Goal: Check status: Check status

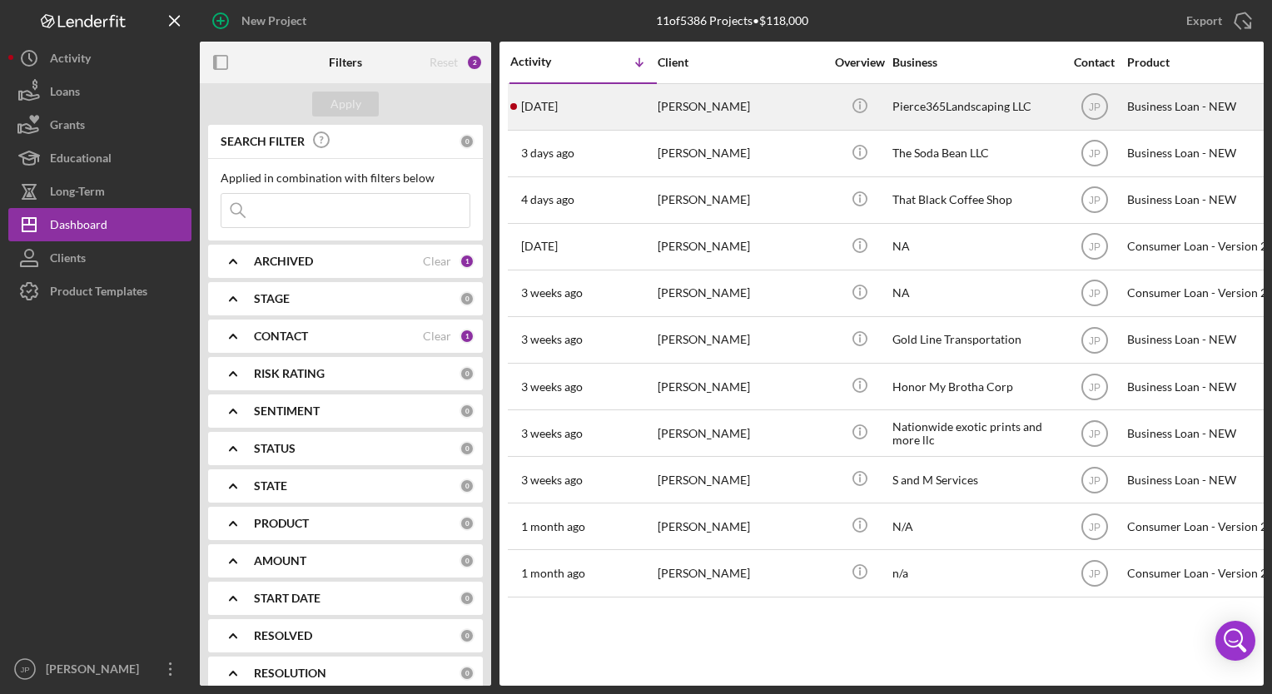
click at [664, 105] on div "[PERSON_NAME]" at bounding box center [741, 107] width 166 height 44
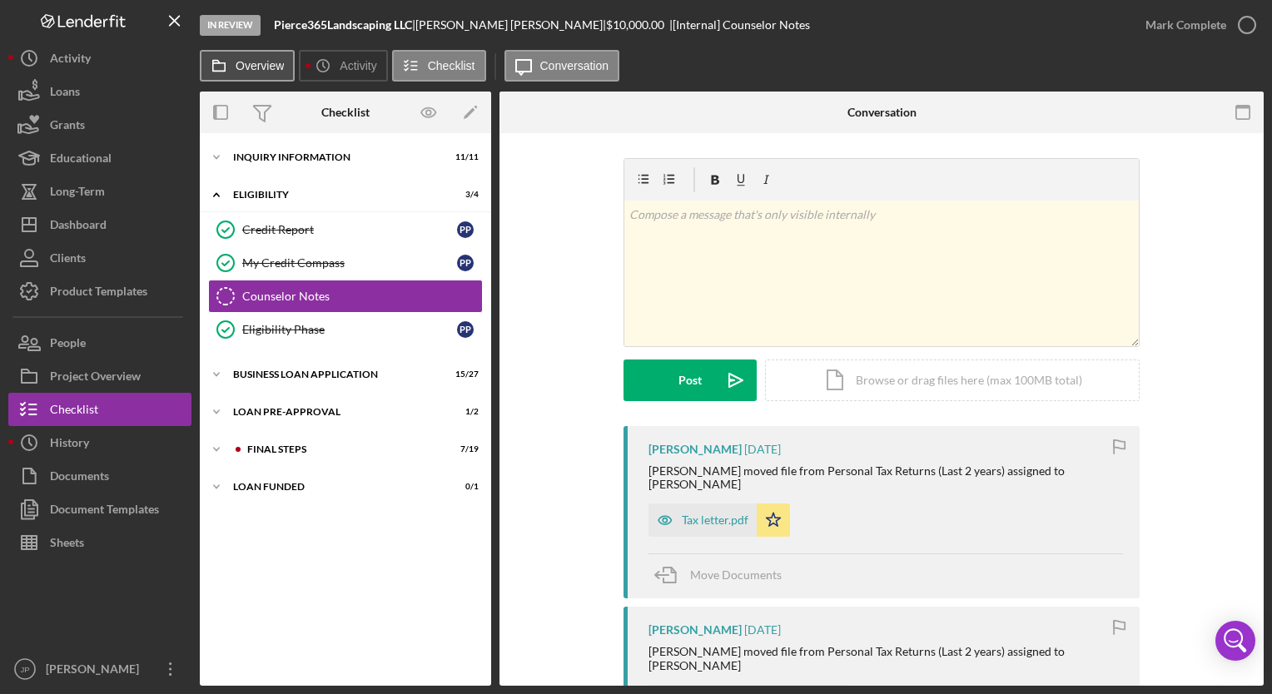
click at [266, 66] on label "Overview" at bounding box center [260, 65] width 48 height 13
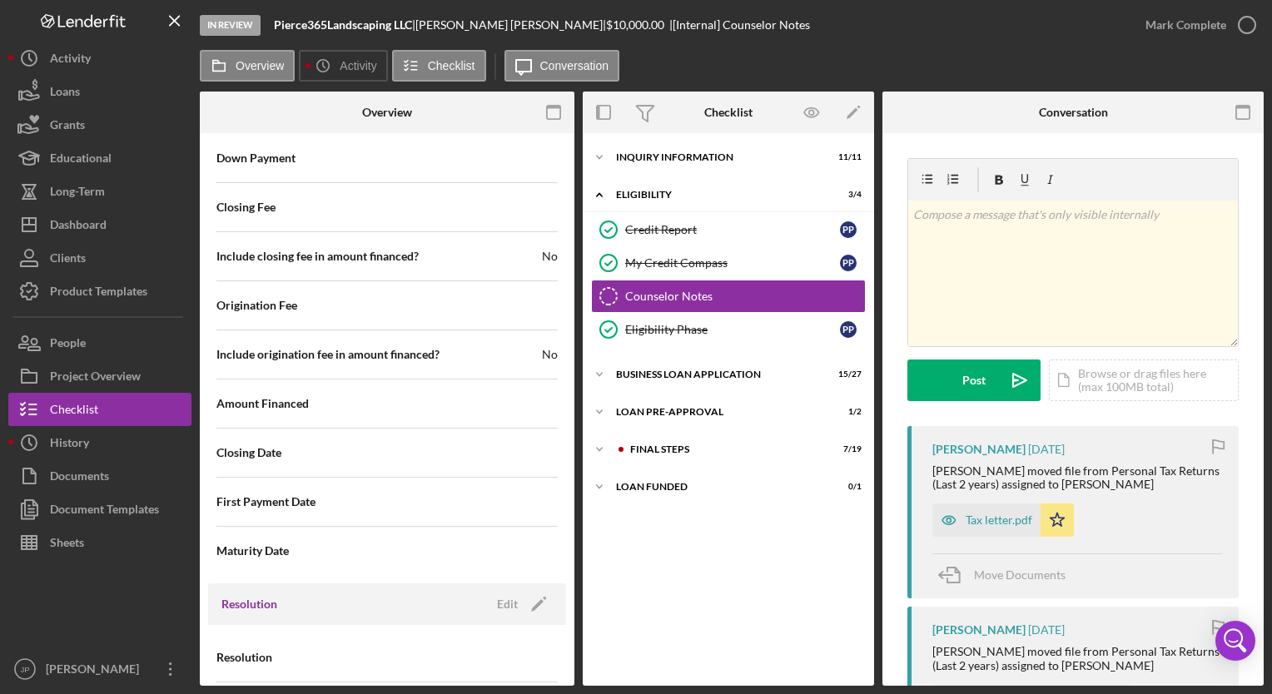
scroll to position [1830, 0]
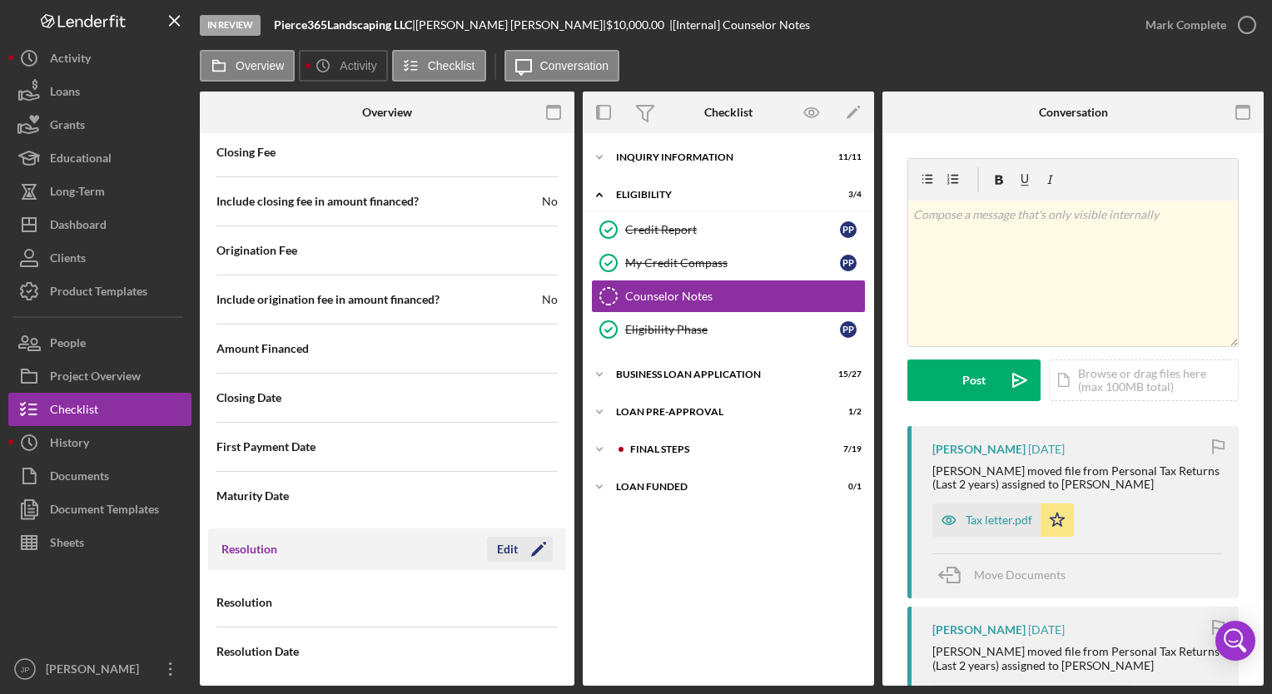
click at [521, 550] on icon "Icon/Edit" at bounding box center [539, 550] width 42 height 42
click at [533, 601] on use at bounding box center [537, 603] width 8 height 5
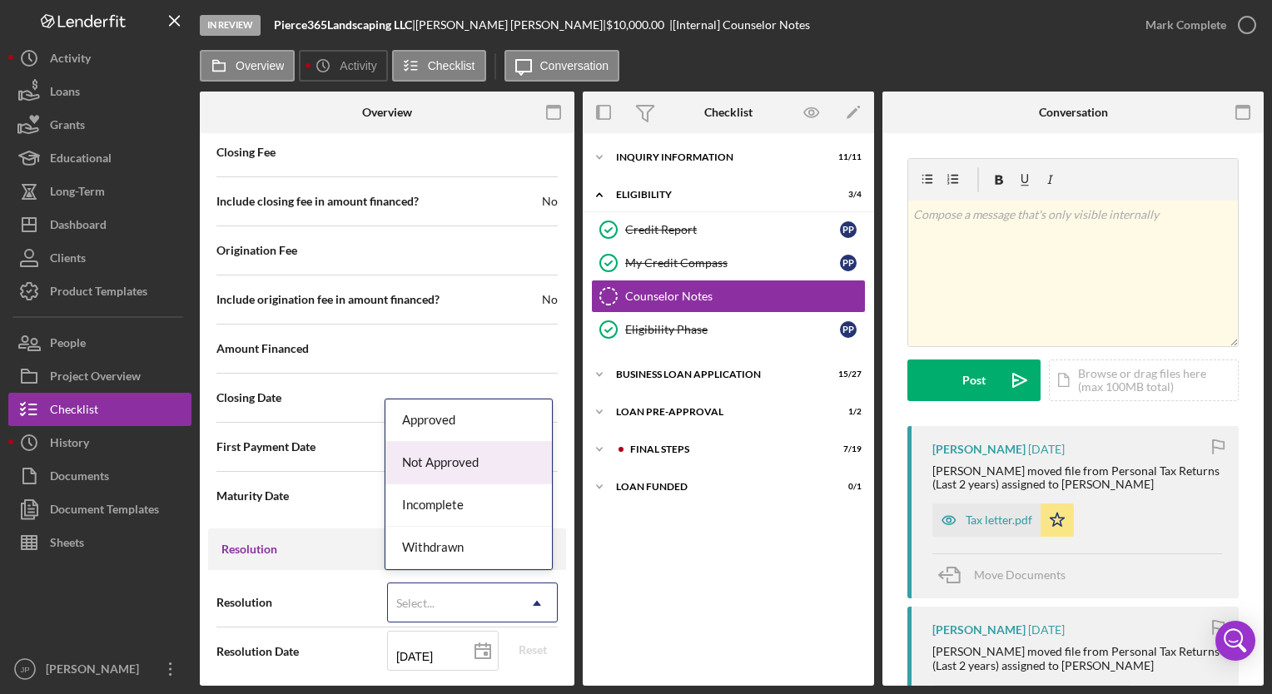
click at [194, 643] on nav "Logo-Reversed Created with Sketch. Icon/Menu Close Icon/Dashboard Dashboard Nav…" at bounding box center [103, 343] width 191 height 686
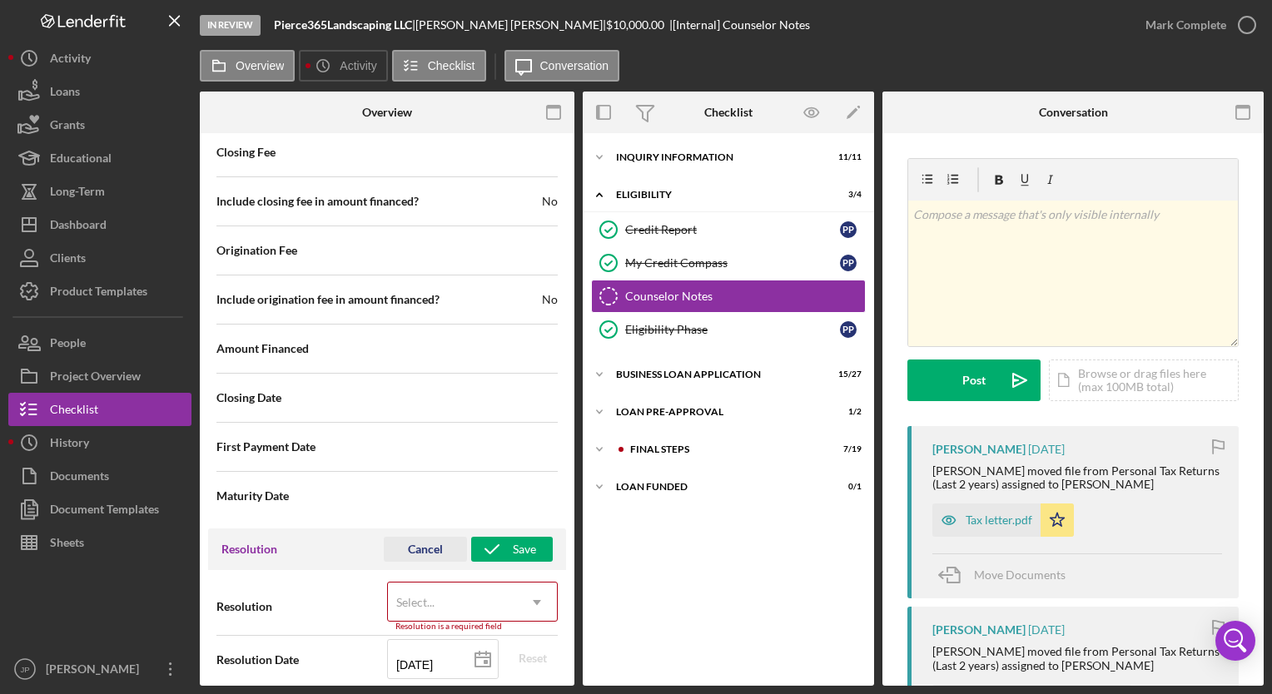
click at [417, 546] on div "Cancel" at bounding box center [425, 549] width 35 height 25
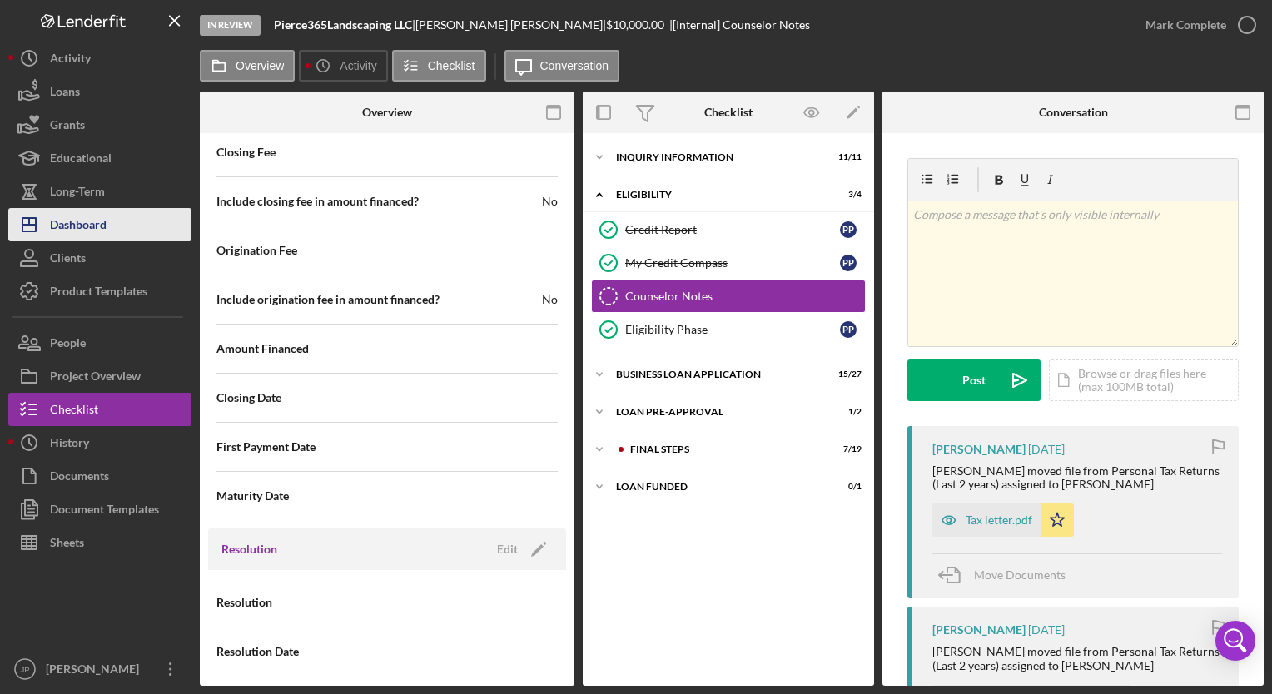
click at [71, 229] on div "Dashboard" at bounding box center [78, 226] width 57 height 37
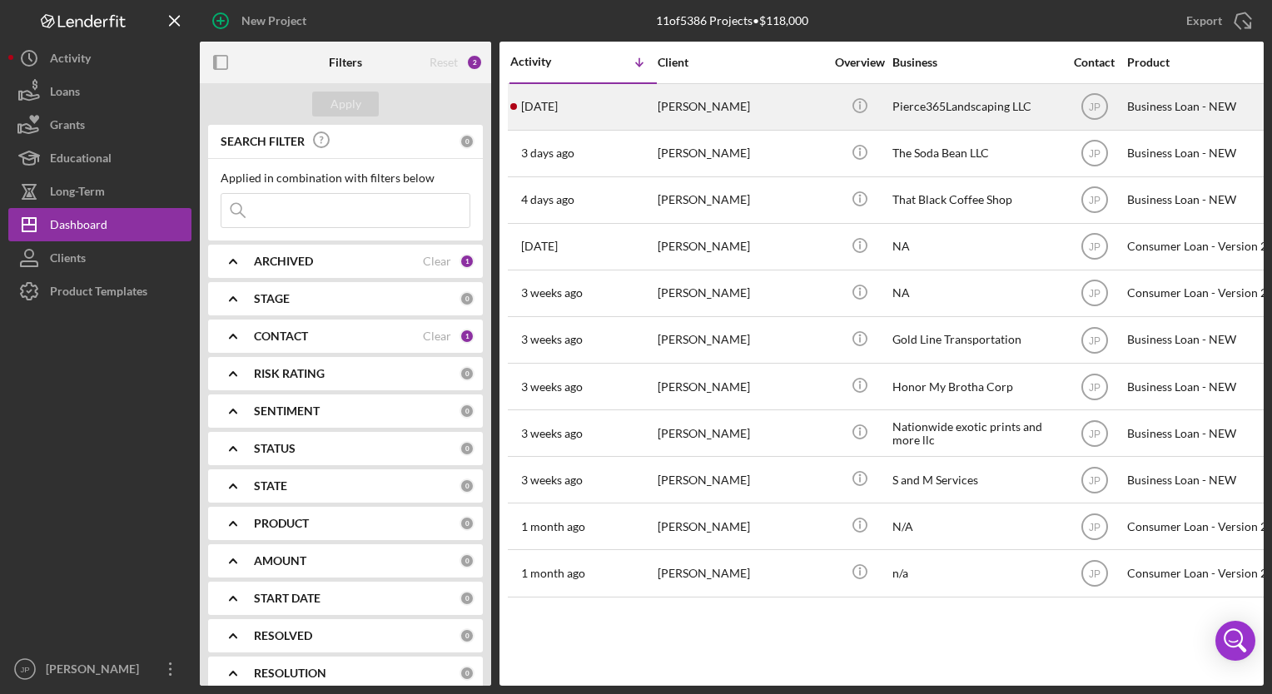
click at [582, 100] on div "[DATE] [PERSON_NAME]" at bounding box center [583, 107] width 146 height 44
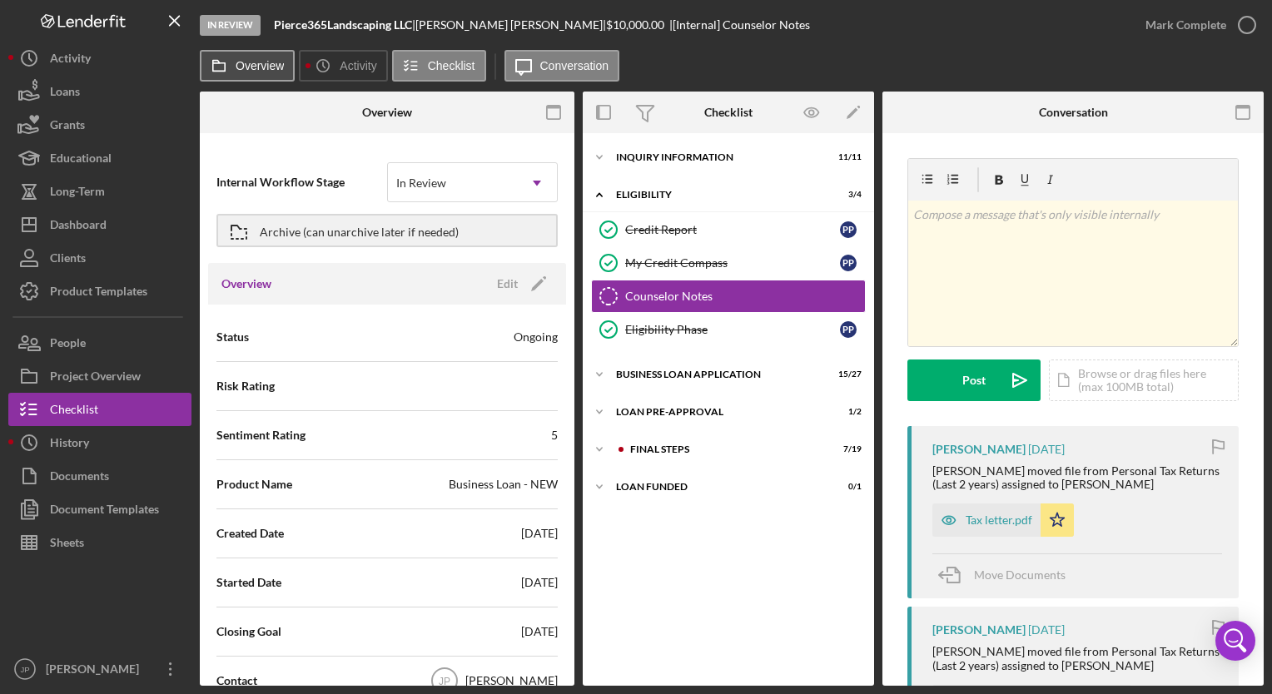
click at [277, 57] on button "Overview" at bounding box center [247, 66] width 95 height 32
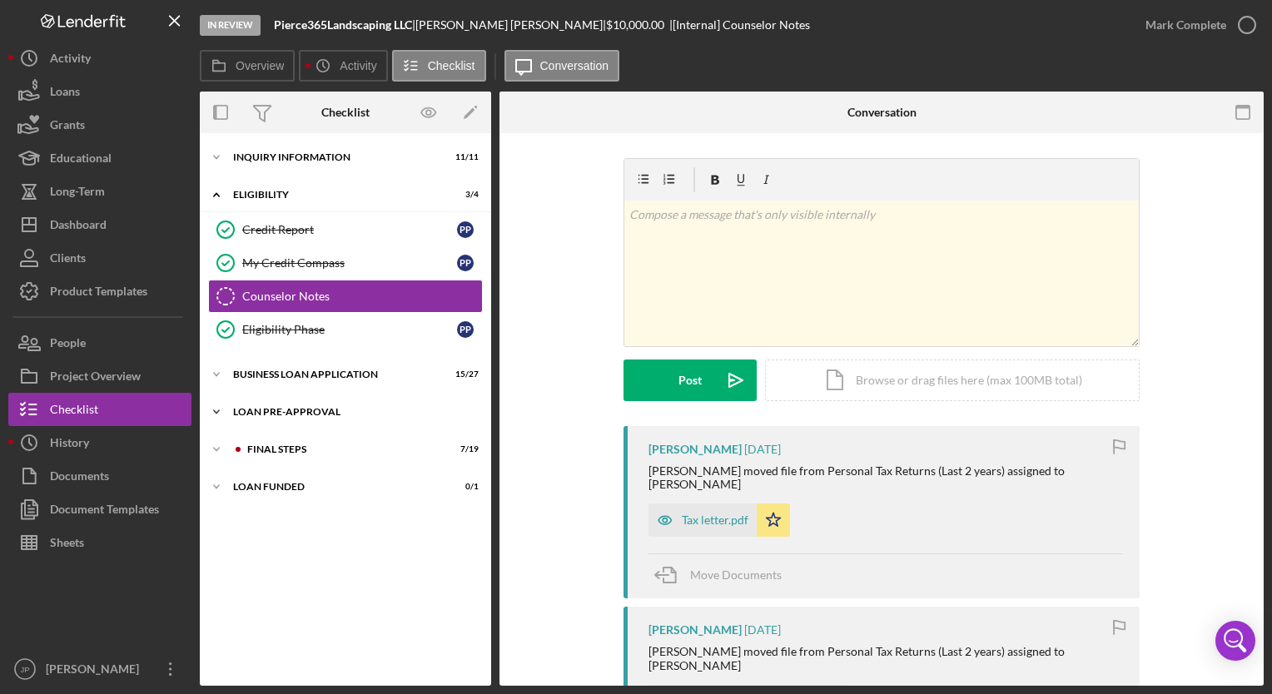
click at [223, 414] on icon "Icon/Expander" at bounding box center [216, 411] width 33 height 33
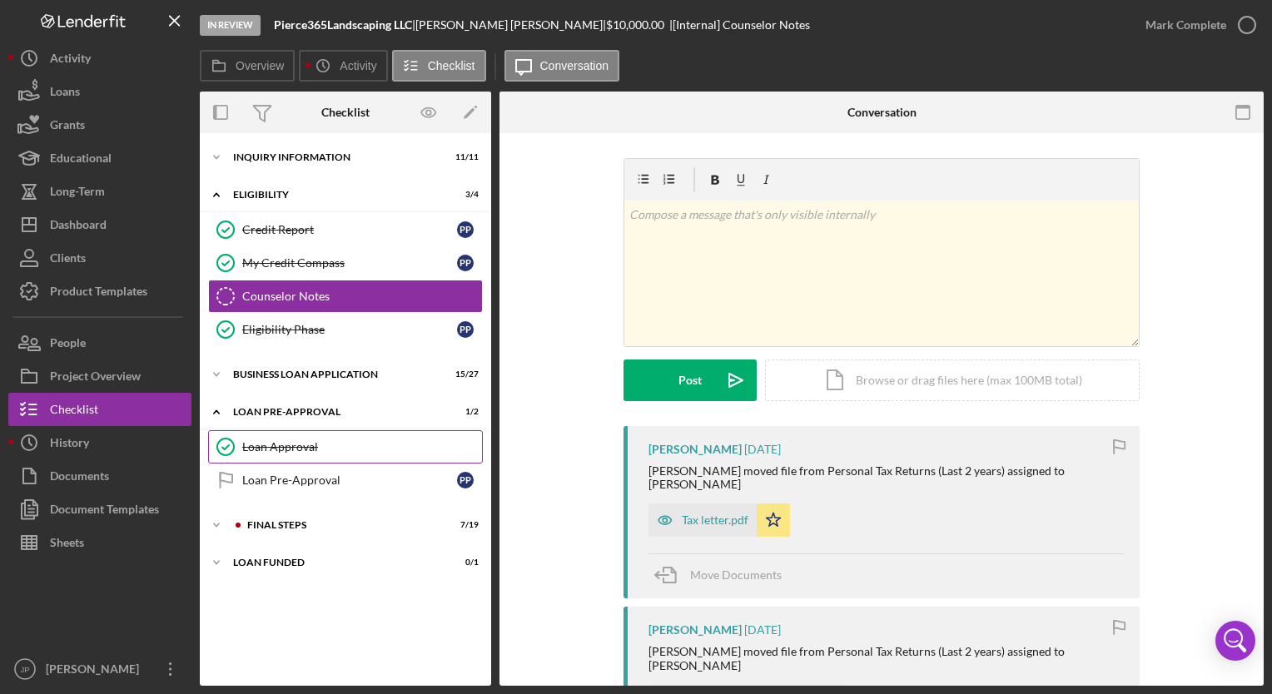
click at [280, 450] on div "Loan Approval" at bounding box center [362, 446] width 240 height 13
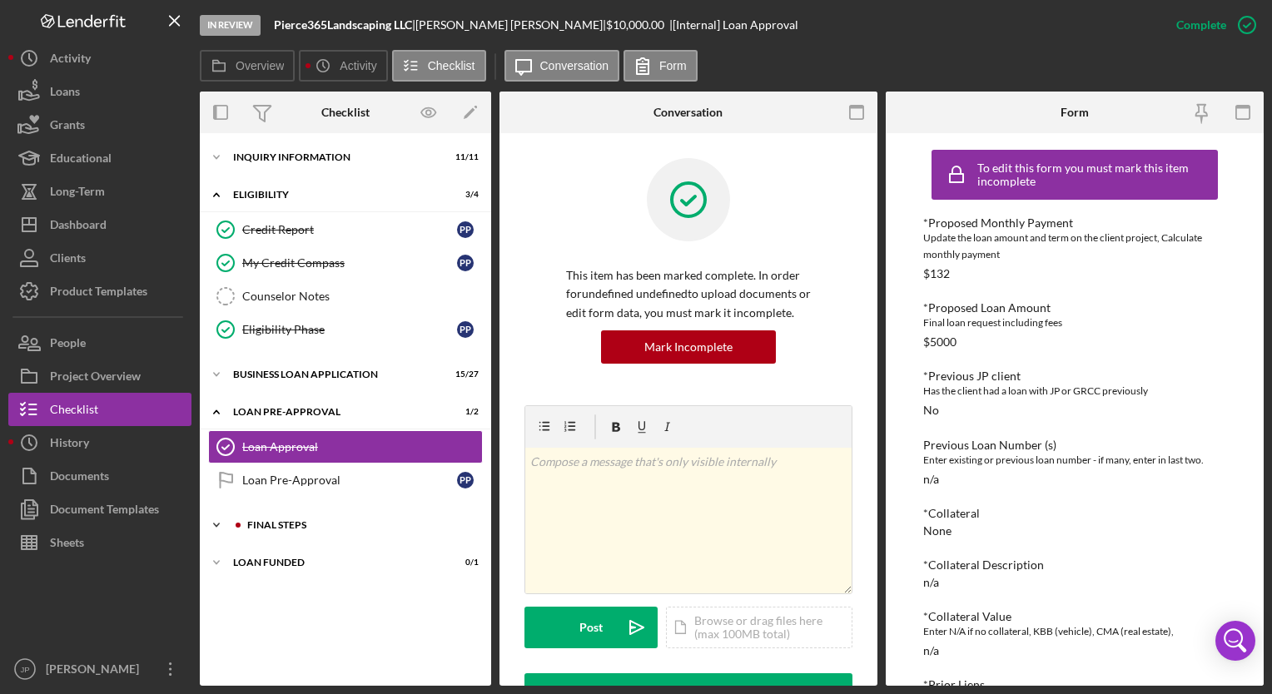
click at [213, 525] on icon "Icon/Expander" at bounding box center [216, 525] width 33 height 33
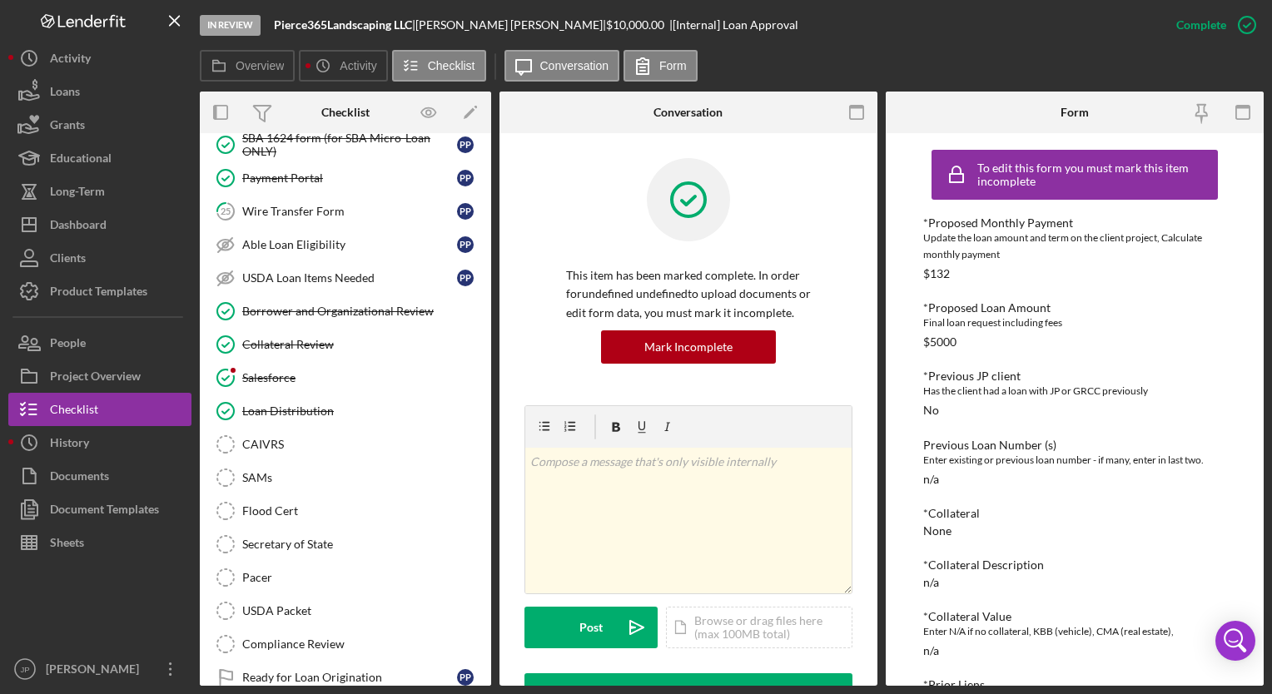
scroll to position [534, 0]
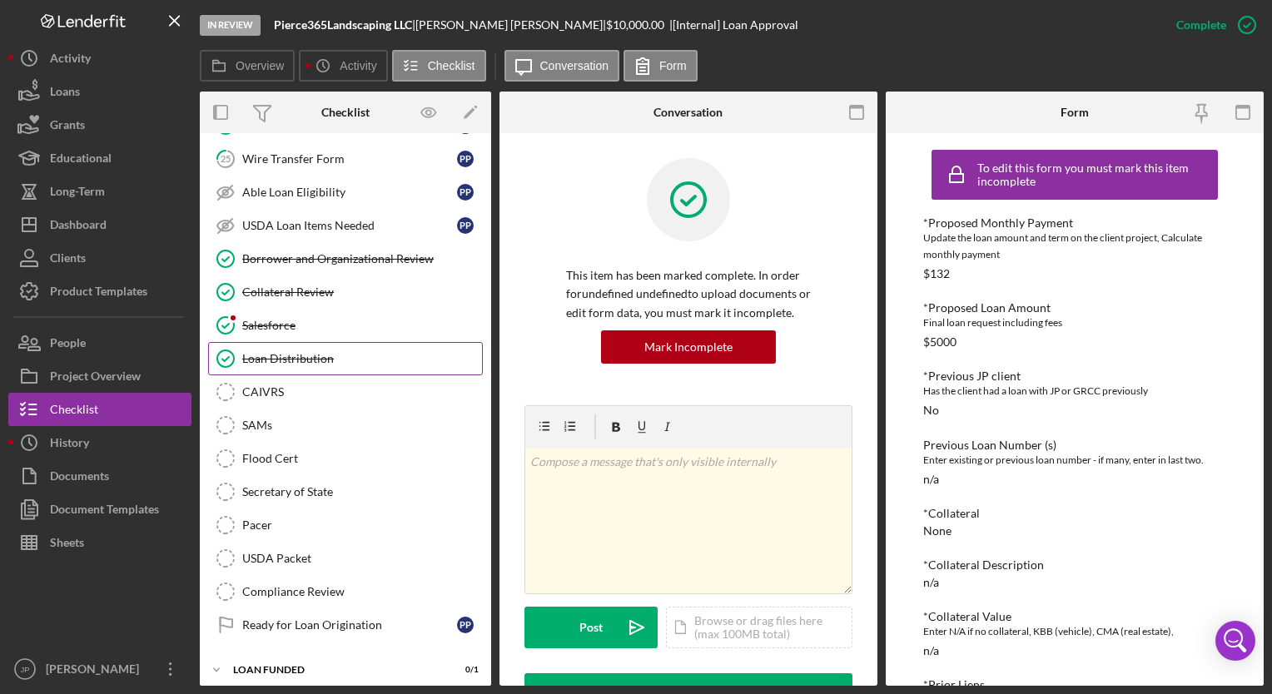
click at [263, 355] on div "Loan Distribution" at bounding box center [362, 358] width 240 height 13
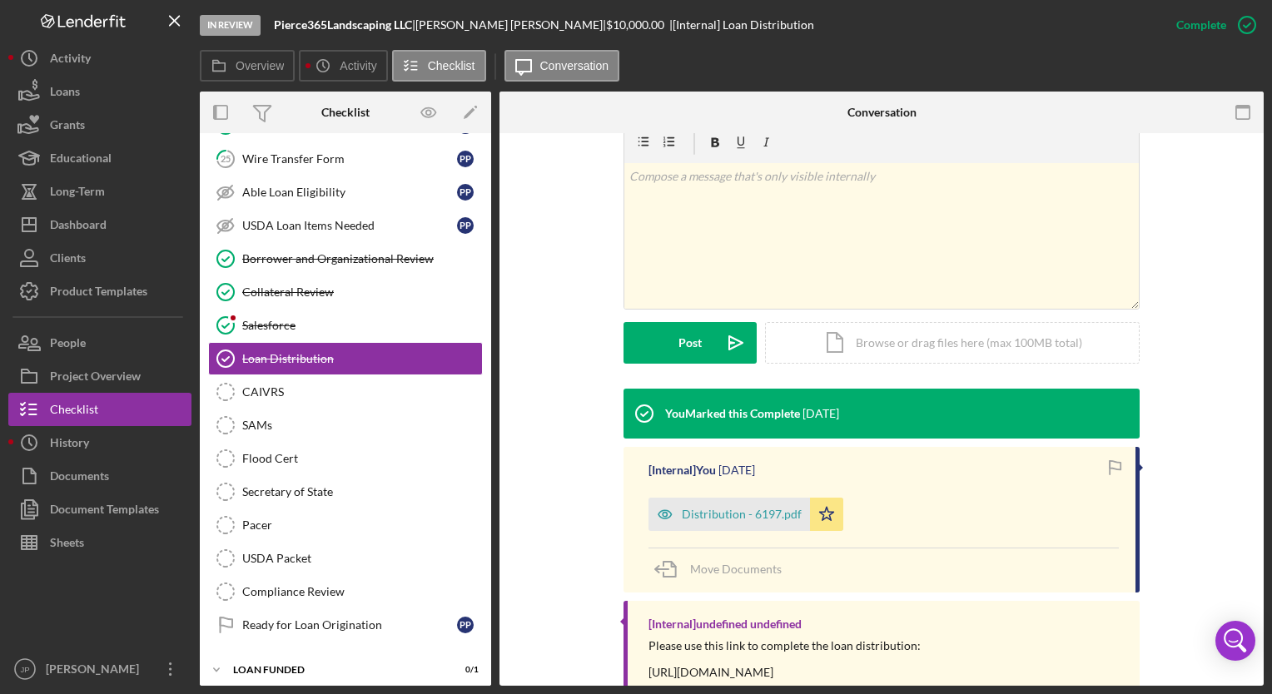
scroll to position [313, 0]
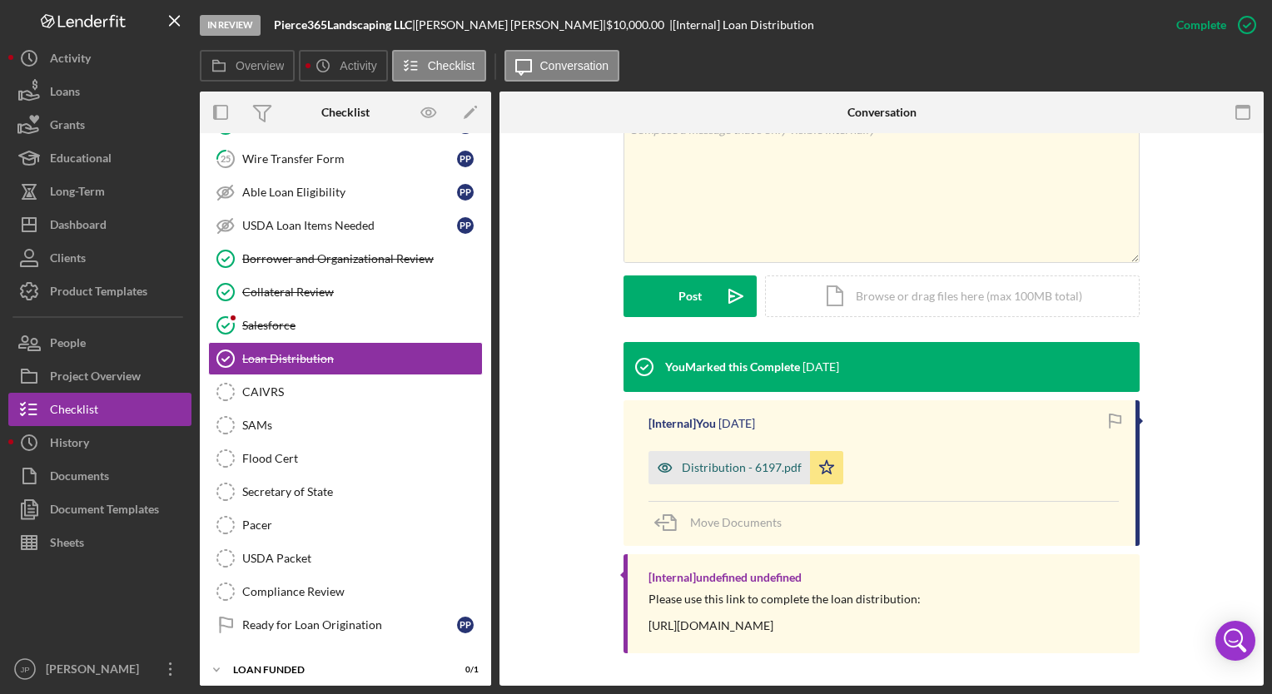
click at [707, 468] on div "Distribution - 6197.pdf" at bounding box center [742, 467] width 120 height 13
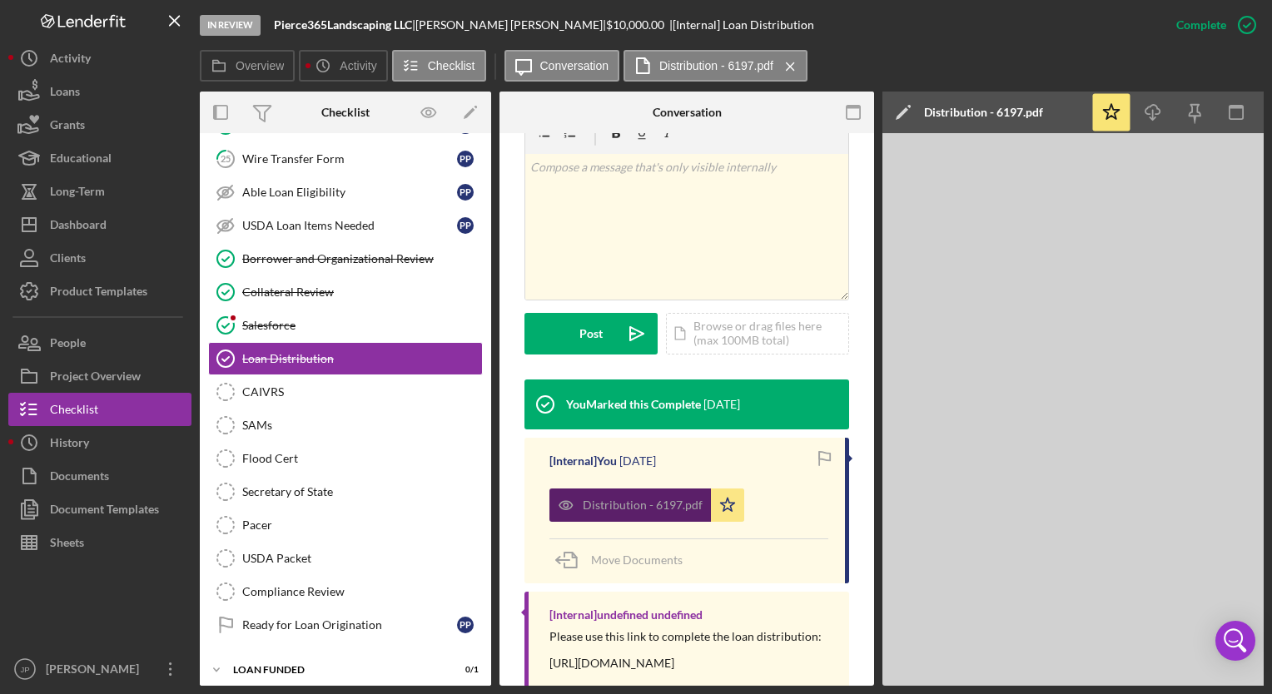
scroll to position [331, 0]
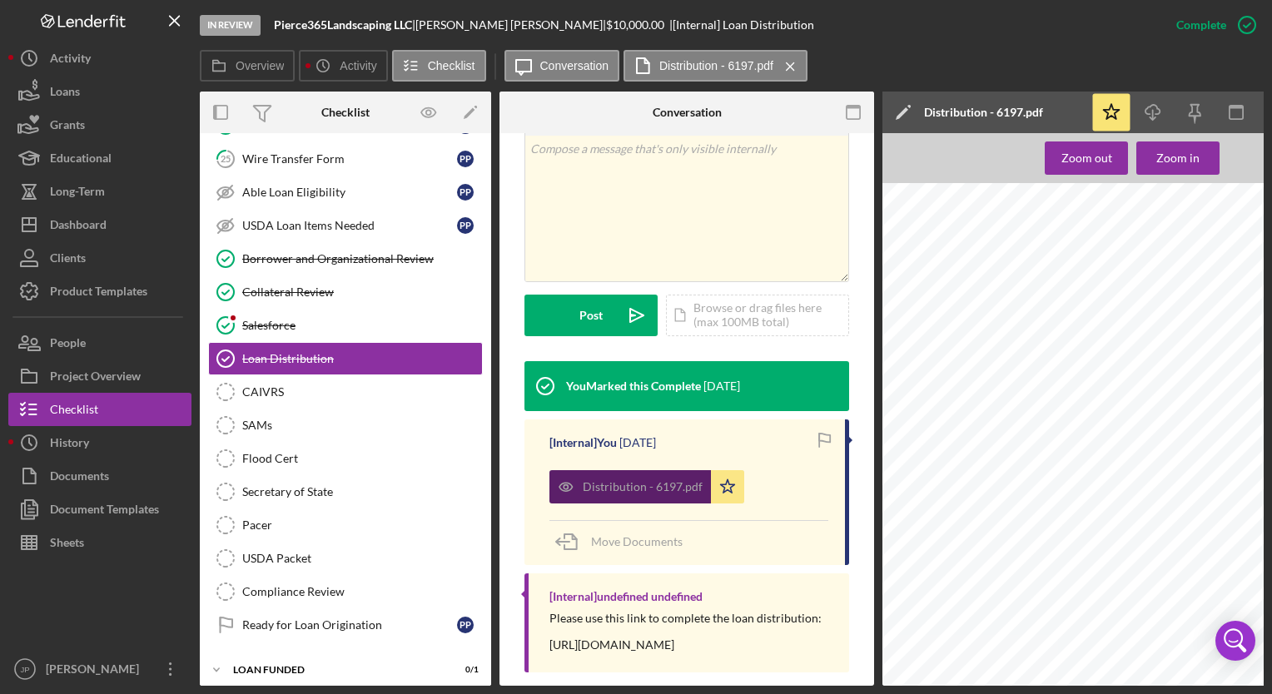
click at [707, 470] on div "Distribution - 6197.pdf" at bounding box center [629, 486] width 161 height 33
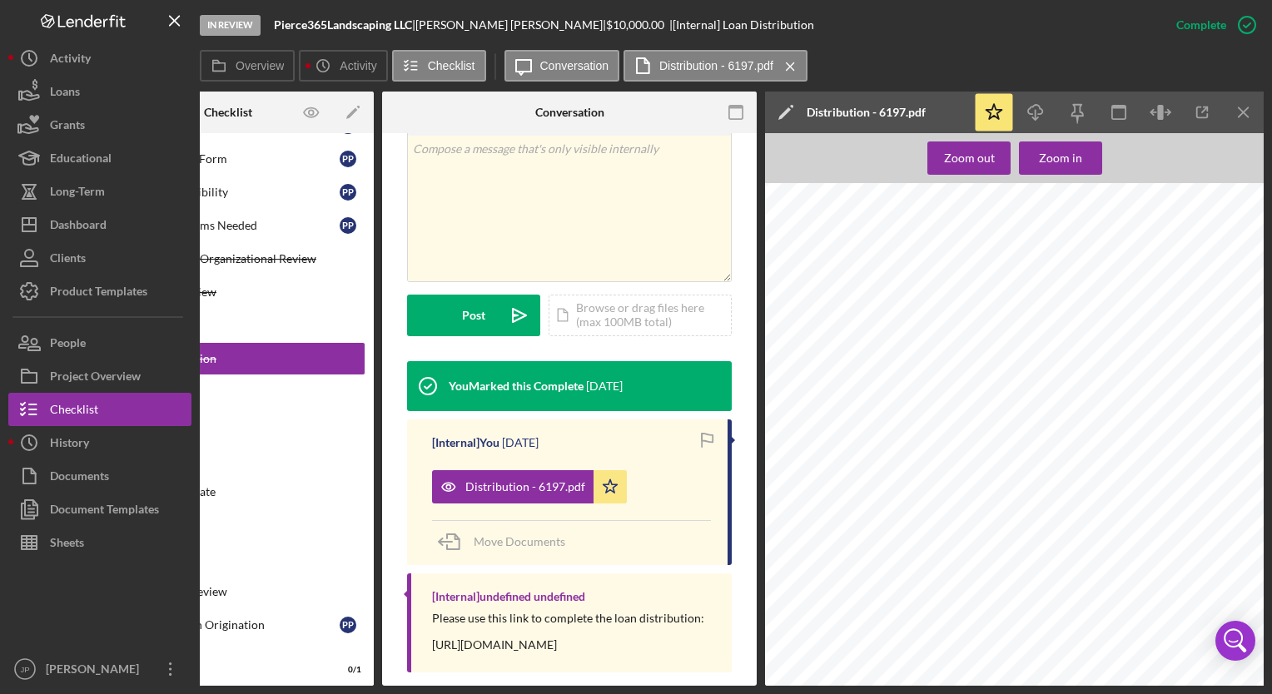
scroll to position [858, 0]
click at [1238, 103] on icon "Icon/Menu Close" at bounding box center [1243, 112] width 37 height 37
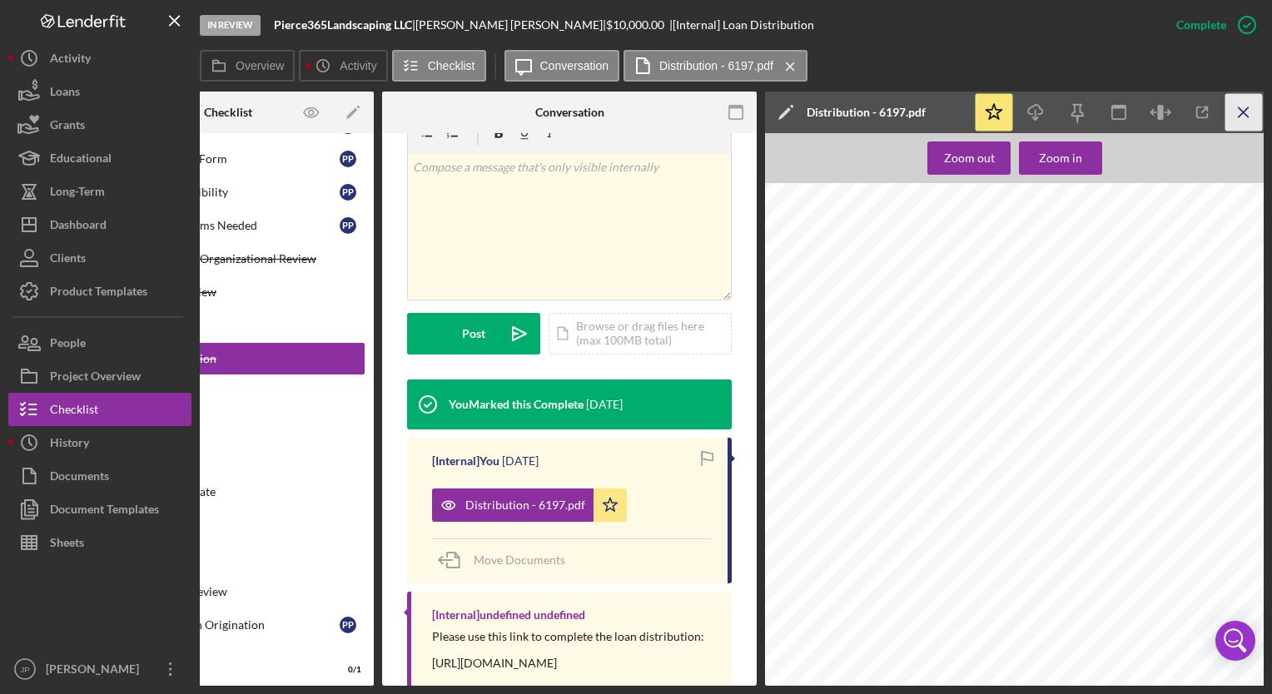
scroll to position [0, 0]
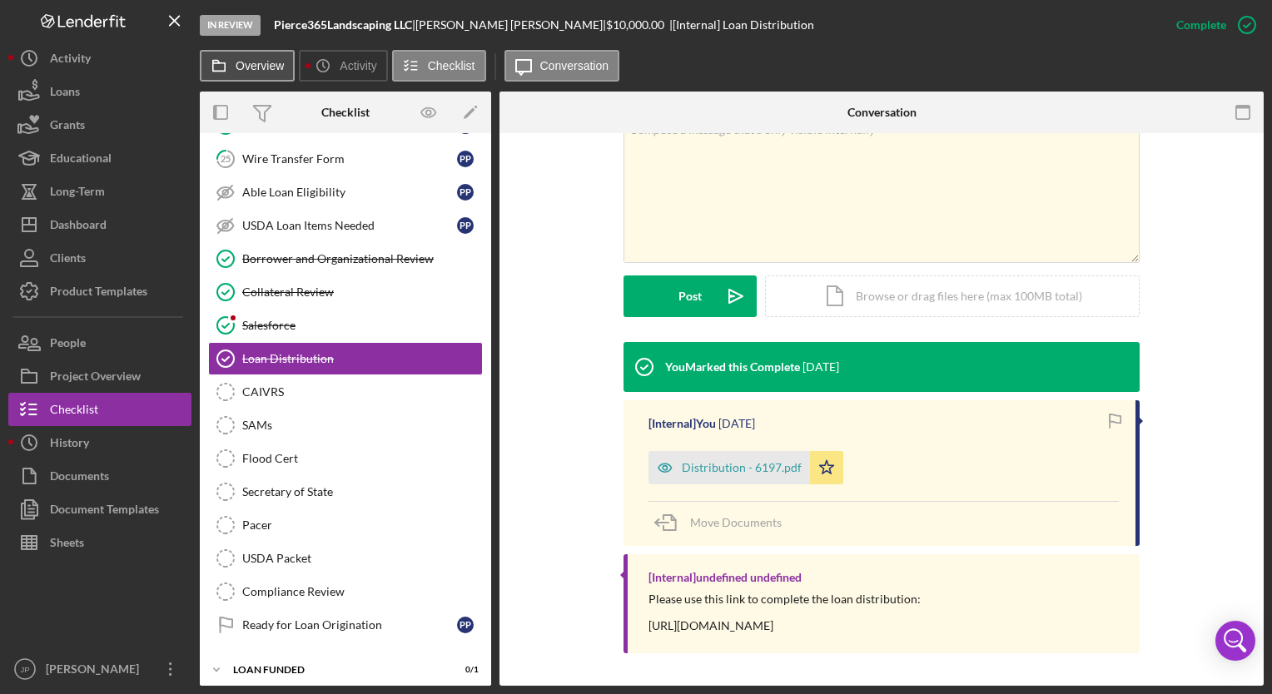
click at [243, 67] on label "Overview" at bounding box center [260, 65] width 48 height 13
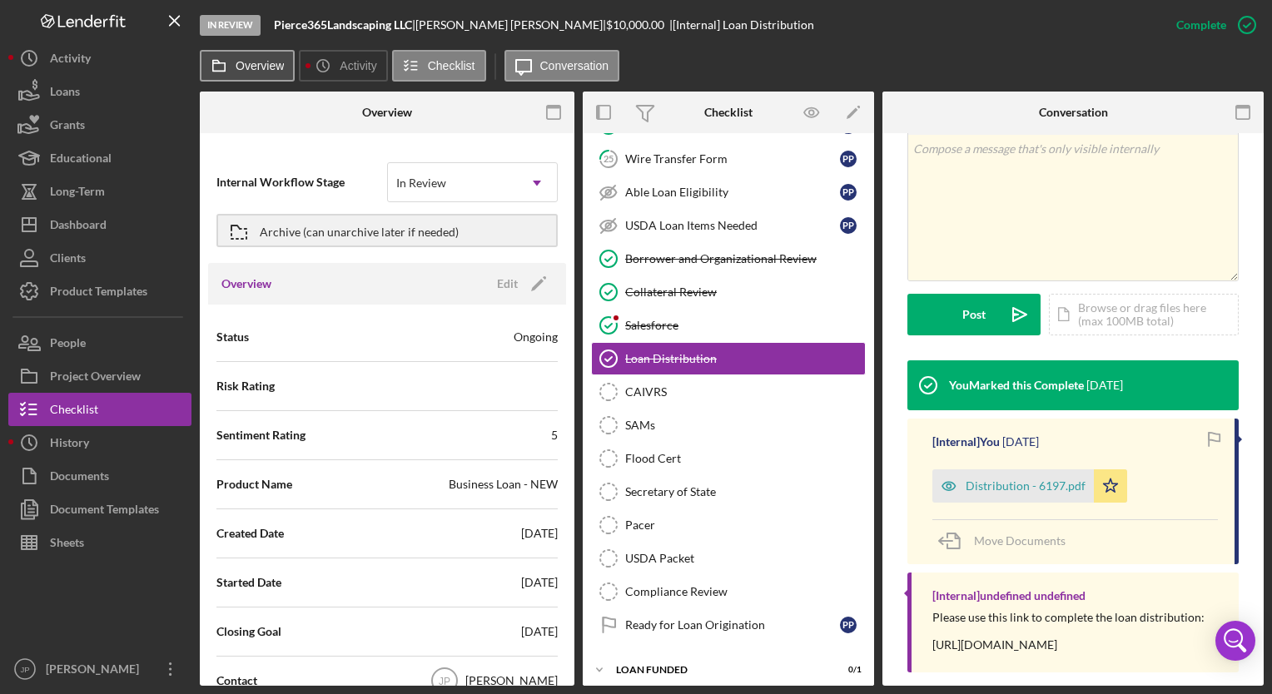
scroll to position [331, 0]
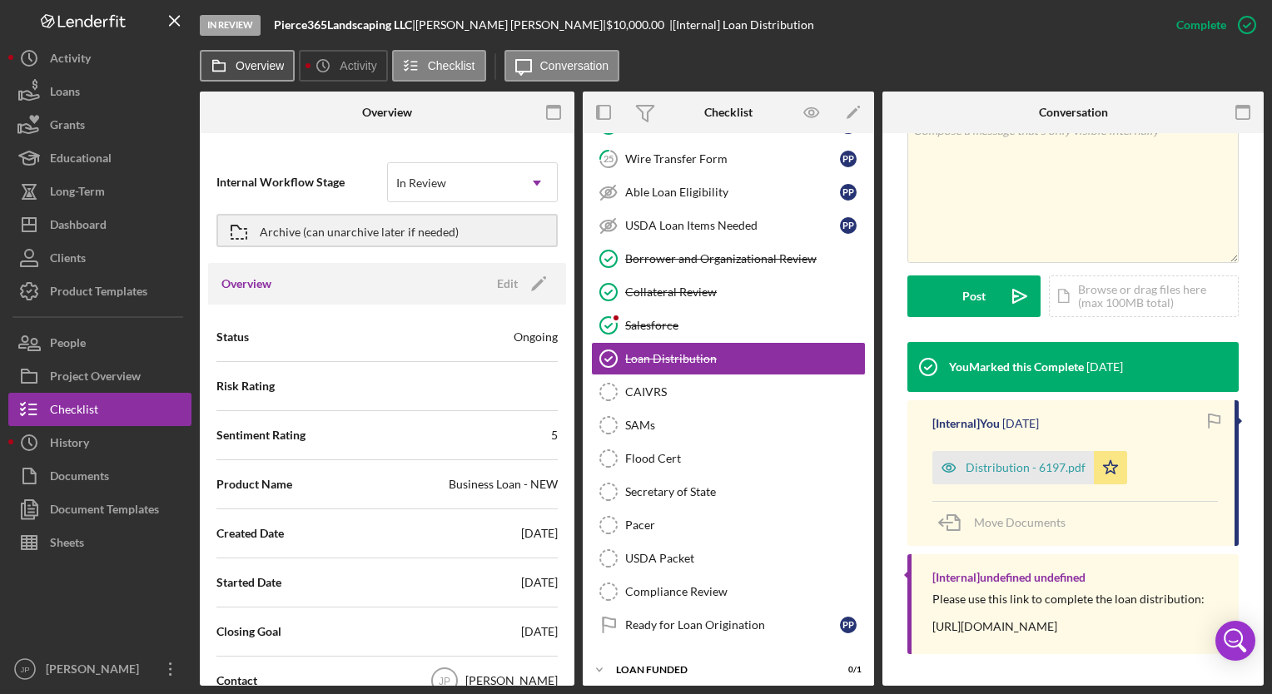
click at [266, 75] on button "Overview" at bounding box center [247, 66] width 95 height 32
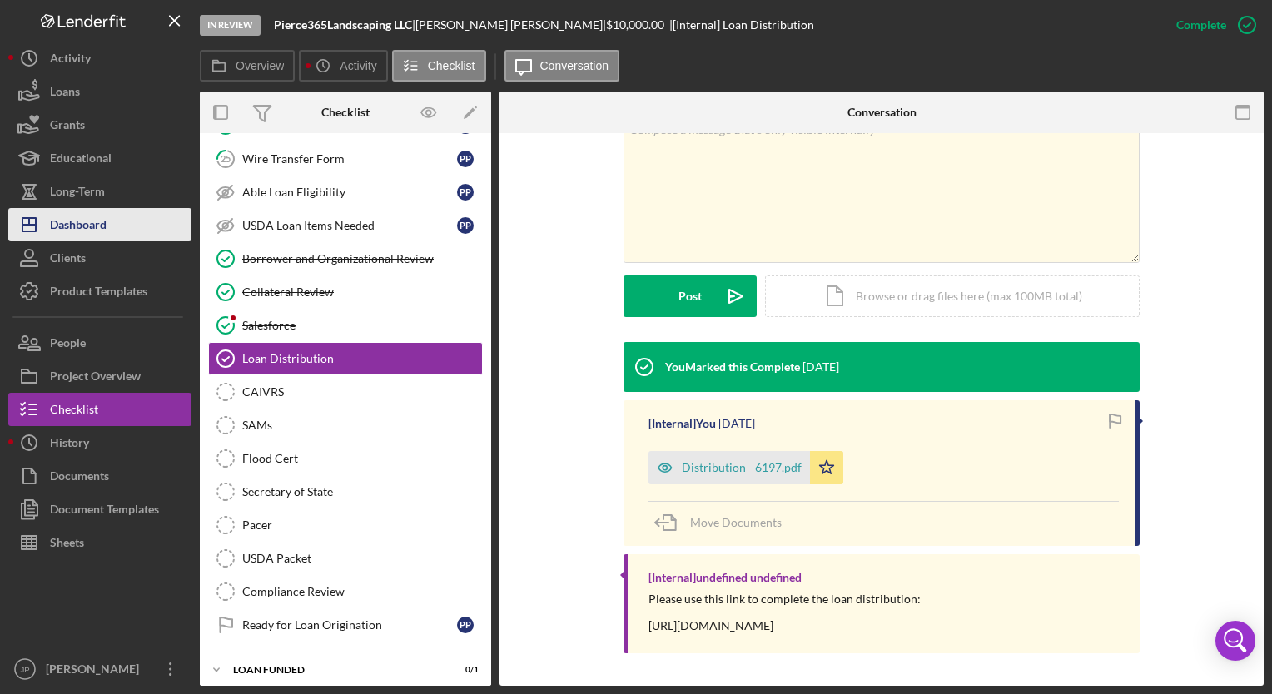
click at [64, 226] on div "Dashboard" at bounding box center [78, 226] width 57 height 37
